Goal: Task Accomplishment & Management: Manage account settings

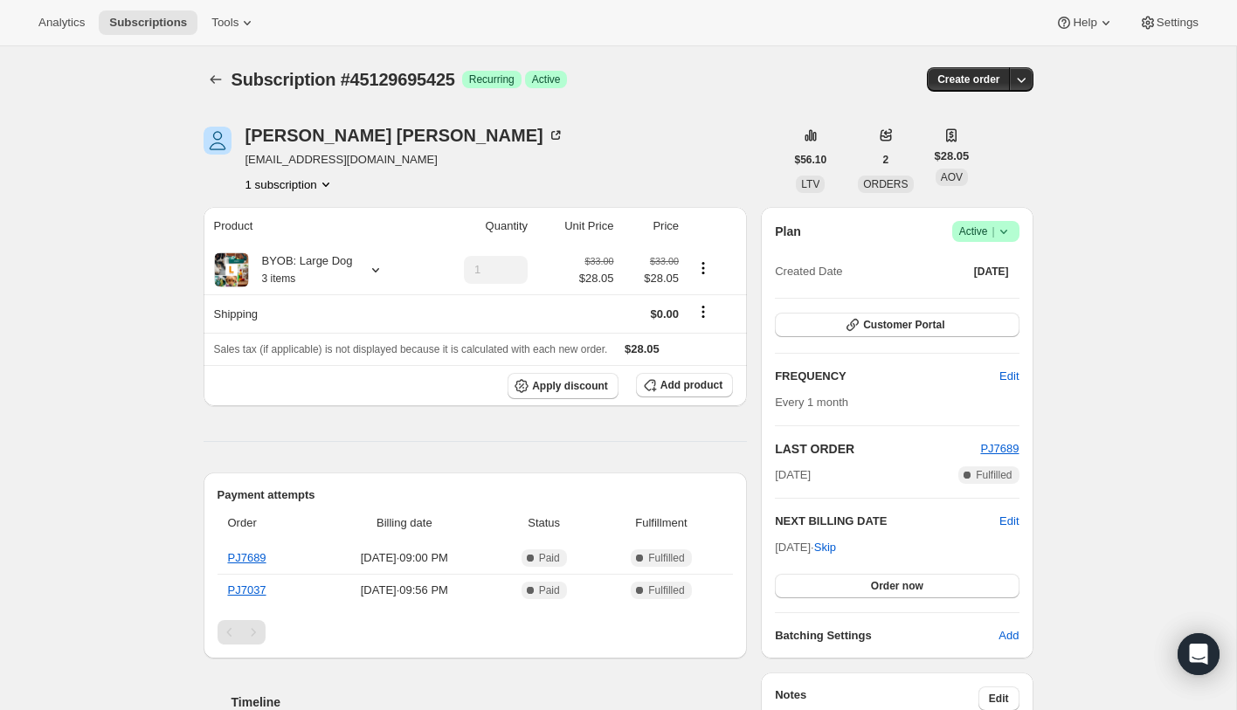
click at [1006, 231] on icon at bounding box center [1003, 231] width 17 height 17
click at [1000, 291] on span "Cancel subscription" at bounding box center [979, 295] width 99 height 13
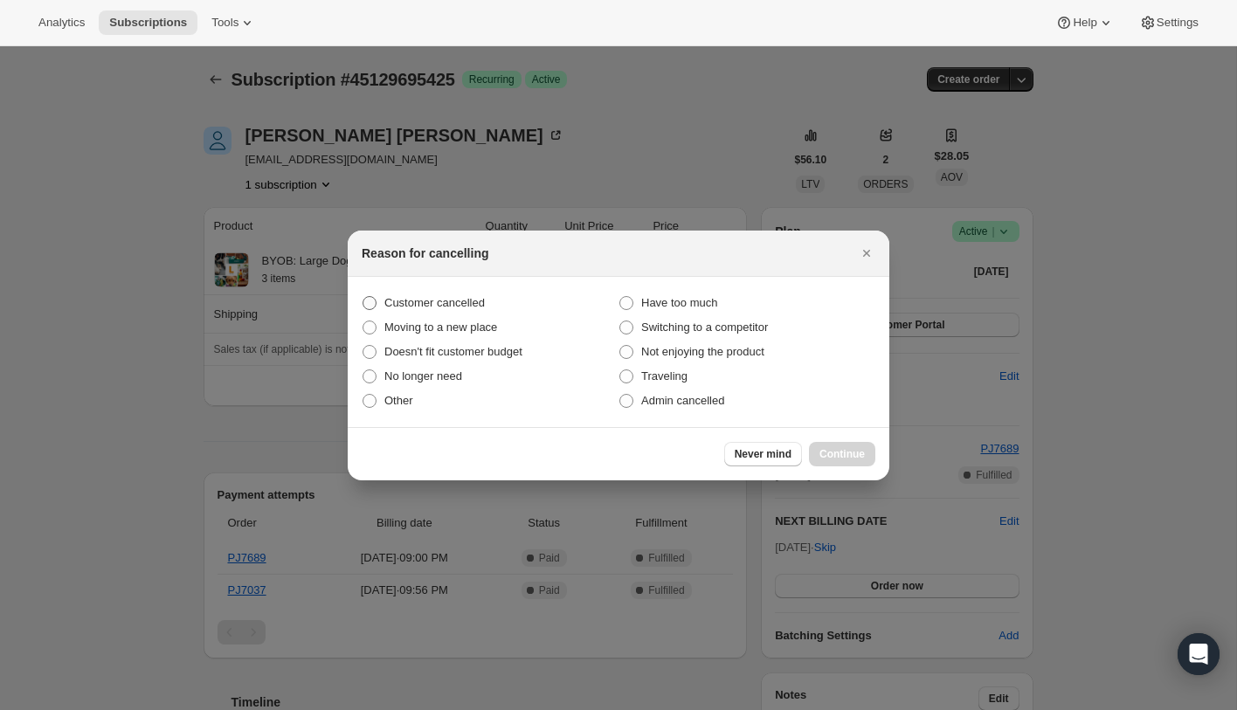
click at [454, 303] on span "Customer cancelled" at bounding box center [435, 302] width 100 height 13
click at [364, 297] on input "Customer cancelled" at bounding box center [363, 296] width 1 height 1
radio input "true"
click at [849, 449] on span "Continue" at bounding box center [842, 454] width 45 height 14
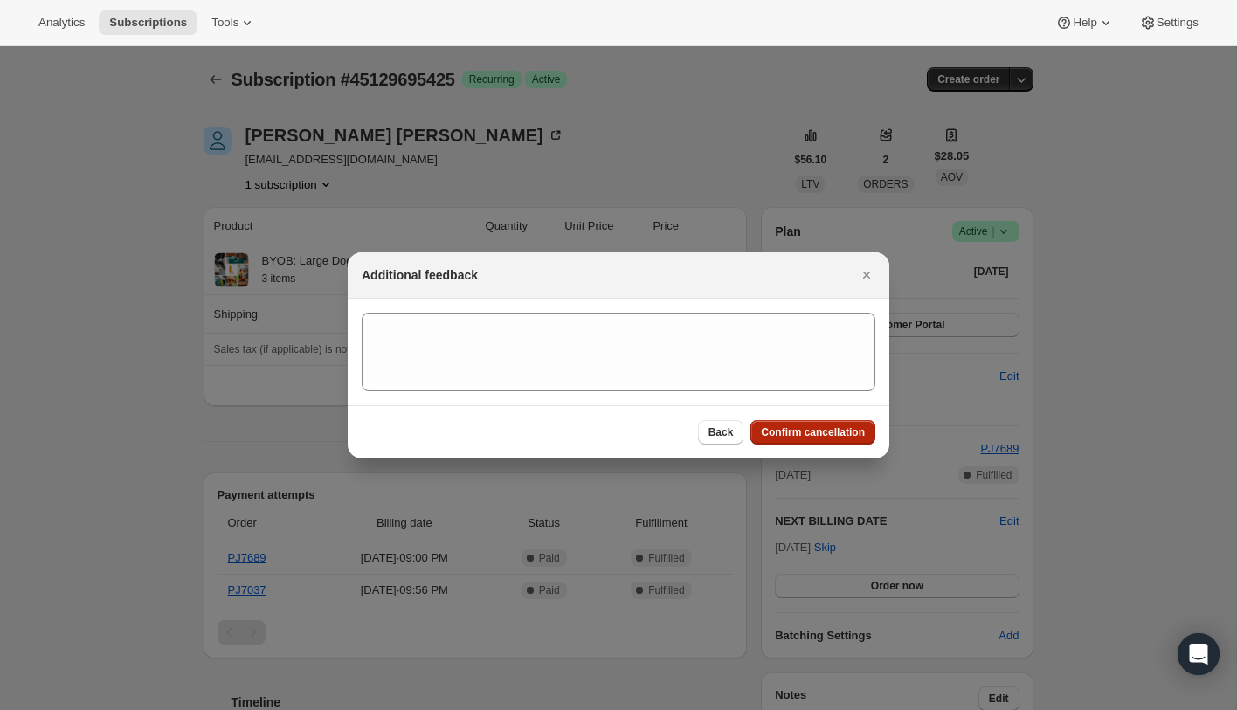
click at [819, 430] on span "Confirm cancellation" at bounding box center [813, 433] width 104 height 14
